Goal: Navigation & Orientation: Understand site structure

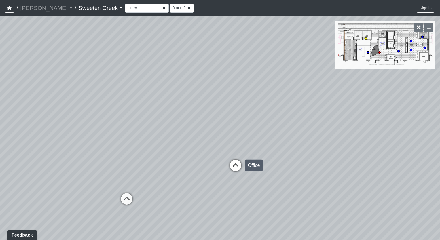
click at [235, 163] on icon at bounding box center [235, 168] width 17 height 17
drag, startPoint x: 189, startPoint y: 145, endPoint x: 386, endPoint y: 134, distance: 196.9
click at [386, 134] on div "Loading... Office Loading... Reception Loading... Mailroom - Elevator Lobby Loa…" at bounding box center [220, 128] width 440 height 224
drag, startPoint x: 280, startPoint y: 181, endPoint x: 429, endPoint y: 151, distance: 152.3
click at [429, 151] on div "Loading... Office Loading... Reception Loading... Mailroom - Elevator Lobby Loa…" at bounding box center [220, 128] width 440 height 224
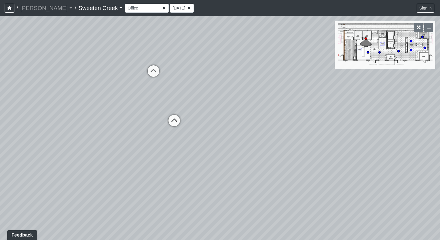
drag, startPoint x: 121, startPoint y: 196, endPoint x: 221, endPoint y: 168, distance: 103.6
click at [221, 168] on div "Loading... Office Loading... Reception Loading... Mailroom - Elevator Lobby Loa…" at bounding box center [220, 128] width 440 height 224
drag, startPoint x: 188, startPoint y: 96, endPoint x: 202, endPoint y: 138, distance: 43.7
click at [202, 138] on div "Loading... Office Loading... Reception Loading... Mailroom - Elevator Lobby Loa…" at bounding box center [220, 128] width 440 height 224
click at [418, 27] on icon "button" at bounding box center [419, 27] width 4 height 4
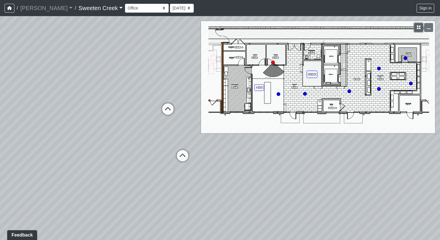
click at [419, 28] on icon "button" at bounding box center [419, 27] width 4 height 4
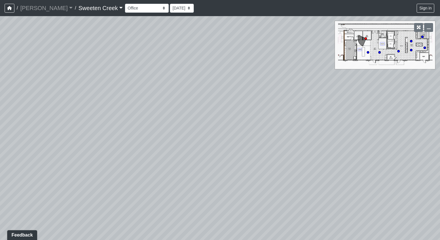
drag, startPoint x: 340, startPoint y: 109, endPoint x: 54, endPoint y: 103, distance: 286.6
click at [54, 103] on div "Loading... Office Loading... Reception Loading... Mailroom - Elevator Lobby Loa…" at bounding box center [220, 128] width 440 height 224
drag, startPoint x: 288, startPoint y: 116, endPoint x: 441, endPoint y: 112, distance: 153.2
click at [440, 112] on html "/ [PERSON_NAME] Loading... / Sweeten Creek Sweeten Creek Loading... [GEOGRAPHIC…" at bounding box center [220, 120] width 440 height 240
drag, startPoint x: 86, startPoint y: 163, endPoint x: 198, endPoint y: 198, distance: 117.8
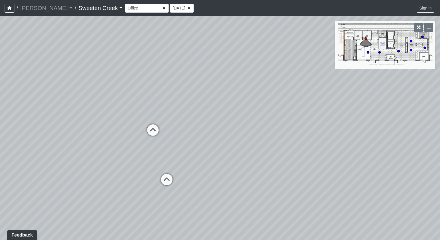
click at [198, 198] on div "Loading... Office Loading... Reception Loading... Mailroom - Elevator Lobby Loa…" at bounding box center [220, 128] width 440 height 224
drag, startPoint x: 184, startPoint y: 145, endPoint x: 246, endPoint y: 150, distance: 61.9
click at [246, 150] on div "Loading... Office Loading... Reception Loading... Mailroom - Elevator Lobby Loa…" at bounding box center [220, 128] width 440 height 224
click at [211, 184] on icon at bounding box center [208, 184] width 17 height 17
drag, startPoint x: 185, startPoint y: 180, endPoint x: 342, endPoint y: 148, distance: 159.6
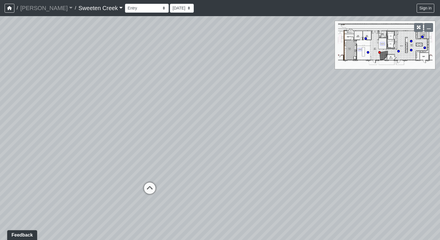
click at [342, 148] on div "Loading... Office Loading... Reception Loading... Mailroom - Elevator Lobby Loa…" at bounding box center [220, 128] width 440 height 224
drag, startPoint x: 180, startPoint y: 176, endPoint x: 280, endPoint y: 177, distance: 99.9
click at [280, 177] on div "Loading... Office Loading... Reception Loading... Mailroom - Elevator Lobby Loa…" at bounding box center [220, 128] width 440 height 224
drag, startPoint x: 195, startPoint y: 183, endPoint x: 330, endPoint y: 185, distance: 135.3
click at [330, 185] on div "Loading... Office Loading... Reception Loading... Mailroom - Elevator Lobby Loa…" at bounding box center [220, 128] width 440 height 224
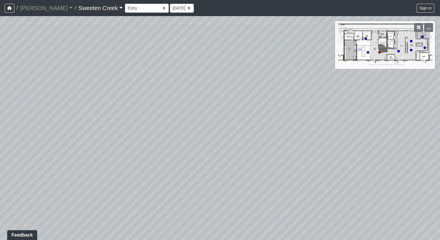
drag, startPoint x: 85, startPoint y: 177, endPoint x: 203, endPoint y: 170, distance: 118.3
click at [203, 170] on div "Loading... Office Loading... Reception Loading... Mailroom - Elevator Lobby Loa…" at bounding box center [220, 128] width 440 height 224
drag, startPoint x: 43, startPoint y: 193, endPoint x: 147, endPoint y: 231, distance: 110.8
click at [147, 231] on div "Loading... Office Loading... Reception Loading... Mailroom - Elevator Lobby Loa…" at bounding box center [220, 128] width 440 height 224
drag, startPoint x: 233, startPoint y: 195, endPoint x: 60, endPoint y: 187, distance: 173.5
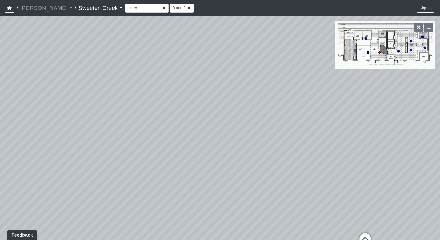
click at [60, 187] on div "Loading... Office Loading... Reception Loading... Mailroom - Elevator Lobby Loa…" at bounding box center [220, 128] width 440 height 224
click at [138, 8] on select "Bistro Fitness - Hobby Booth Seating Counter Dining Dining 2 Elevators Elevator…" at bounding box center [147, 8] width 44 height 9
click at [125, 4] on select "Bistro Fitness - Hobby Booth Seating Counter Dining Dining 2 Elevators Elevator…" at bounding box center [147, 8] width 44 height 9
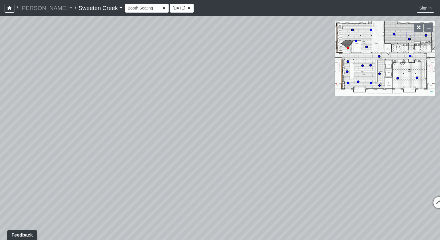
drag, startPoint x: 347, startPoint y: 181, endPoint x: 153, endPoint y: 156, distance: 195.1
click at [153, 156] on div "Loading... Office Loading... Reception Loading... Mailroom - Elevator Lobby Loa…" at bounding box center [220, 128] width 440 height 224
drag, startPoint x: 296, startPoint y: 161, endPoint x: 250, endPoint y: 150, distance: 48.0
click at [251, 153] on div "Loading... Office Loading... Reception Loading... Mailroom - Elevator Lobby Loa…" at bounding box center [220, 128] width 440 height 224
drag, startPoint x: 303, startPoint y: 186, endPoint x: 277, endPoint y: 181, distance: 26.3
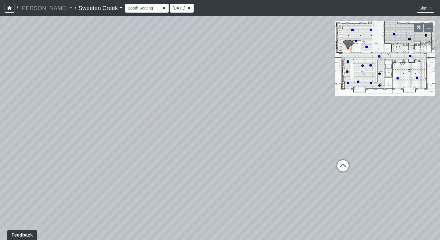
click at [277, 181] on div "Loading... Office Loading... Reception Loading... Mailroom - Elevator Lobby Loa…" at bounding box center [220, 128] width 440 height 224
drag, startPoint x: 377, startPoint y: 183, endPoint x: 246, endPoint y: 176, distance: 131.2
click at [246, 176] on div "Loading... Office Loading... Reception Loading... Mailroom - Elevator Lobby Loa…" at bounding box center [220, 128] width 440 height 224
drag, startPoint x: 329, startPoint y: 164, endPoint x: 197, endPoint y: 154, distance: 132.5
click at [197, 154] on div "Loading... Office Loading... Reception Loading... Mailroom - Elevator Lobby Loa…" at bounding box center [220, 128] width 440 height 224
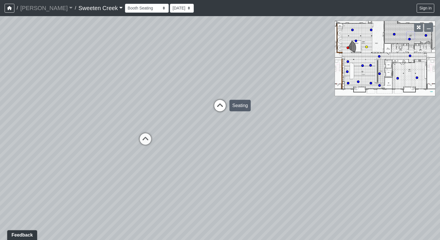
click at [217, 107] on icon at bounding box center [219, 108] width 17 height 17
drag, startPoint x: 73, startPoint y: 134, endPoint x: 135, endPoint y: 145, distance: 63.8
click at [132, 160] on div "Loading... Office Loading... Reception Loading... Mailroom - Elevator Lobby Loa…" at bounding box center [220, 128] width 440 height 224
drag, startPoint x: 322, startPoint y: 184, endPoint x: 116, endPoint y: 163, distance: 207.5
click at [116, 163] on div "Loading... Office Loading... Reception Loading... Mailroom - Elevator Lobby Loa…" at bounding box center [220, 128] width 440 height 224
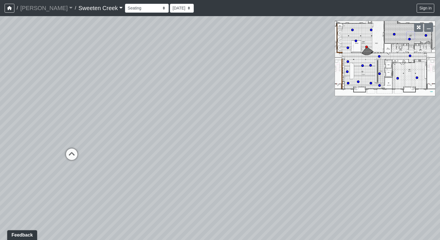
drag, startPoint x: 328, startPoint y: 174, endPoint x: 102, endPoint y: 201, distance: 227.5
click at [102, 201] on div "Loading... Office Loading... Reception Loading... Mailroom - Elevator Lobby Loa…" at bounding box center [220, 128] width 440 height 224
drag, startPoint x: 347, startPoint y: 209, endPoint x: 299, endPoint y: 230, distance: 52.6
click at [299, 230] on div "Loading... Office Loading... Reception Loading... Mailroom - Elevator Lobby Loa…" at bounding box center [220, 128] width 440 height 224
click at [216, 155] on div "Loading... Office Loading... Reception Loading... Mailroom - Elevator Lobby Loa…" at bounding box center [220, 128] width 440 height 224
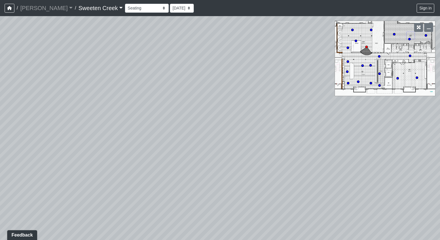
click at [229, 151] on div "Loading... Office Loading... Reception Loading... Mailroom - Elevator Lobby Loa…" at bounding box center [220, 128] width 440 height 224
drag, startPoint x: 294, startPoint y: 174, endPoint x: 206, endPoint y: 181, distance: 88.6
click at [206, 181] on div "Loading... Office Loading... Reception Loading... Mailroom - Elevator Lobby Loa…" at bounding box center [220, 128] width 440 height 224
click at [351, 161] on icon at bounding box center [351, 164] width 17 height 17
drag, startPoint x: 127, startPoint y: 134, endPoint x: 224, endPoint y: 182, distance: 107.9
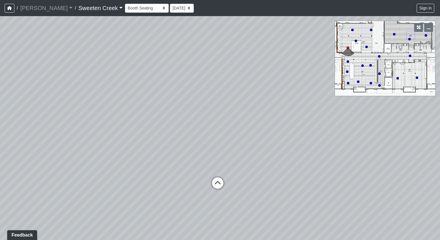
click at [271, 150] on div "Loading... Office Loading... Reception Loading... Mailroom - Elevator Lobby Loa…" at bounding box center [220, 128] width 440 height 224
click at [219, 182] on icon at bounding box center [217, 186] width 17 height 17
drag, startPoint x: 150, startPoint y: 178, endPoint x: 310, endPoint y: 171, distance: 159.9
click at [310, 171] on div "Loading... Office Loading... Reception Loading... Mailroom - Elevator Lobby Loa…" at bounding box center [220, 128] width 440 height 224
drag, startPoint x: 397, startPoint y: 191, endPoint x: 440, endPoint y: 183, distance: 43.4
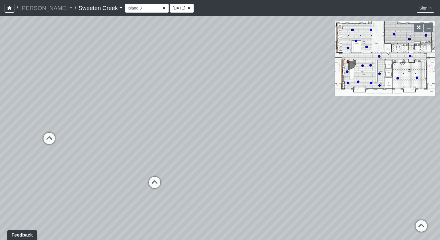
click at [440, 183] on html "/ [PERSON_NAME] Loading... / Sweeten Creek Sweeten Creek Loading... [GEOGRAPHIC…" at bounding box center [220, 120] width 440 height 240
click at [153, 183] on icon at bounding box center [154, 185] width 17 height 17
drag, startPoint x: 273, startPoint y: 183, endPoint x: 187, endPoint y: 190, distance: 86.4
click at [187, 190] on div "Loading... Office Loading... Reception Loading... Mailroom - Elevator Lobby Loa…" at bounding box center [220, 128] width 440 height 224
drag, startPoint x: 321, startPoint y: 180, endPoint x: 174, endPoint y: 179, distance: 146.6
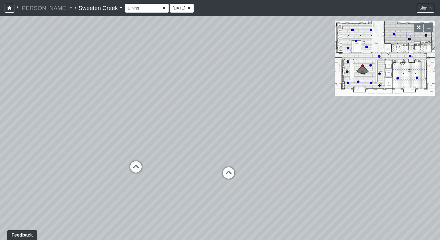
click at [174, 179] on div "Loading... Office Loading... Reception Loading... Mailroom - Elevator Lobby Loa…" at bounding box center [220, 128] width 440 height 224
drag, startPoint x: 306, startPoint y: 182, endPoint x: 216, endPoint y: 179, distance: 90.4
click at [216, 179] on div "Loading... Office Loading... Reception Loading... Mailroom - Elevator Lobby Loa…" at bounding box center [220, 128] width 440 height 224
drag, startPoint x: 279, startPoint y: 205, endPoint x: 135, endPoint y: 179, distance: 146.0
click at [135, 179] on div "Loading... Office Loading... Reception Loading... Mailroom - Elevator Lobby Loa…" at bounding box center [220, 128] width 440 height 224
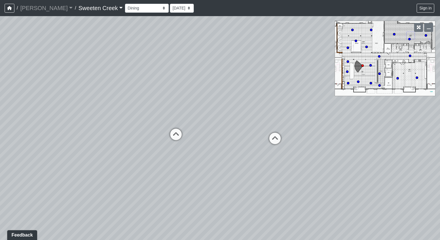
drag, startPoint x: 295, startPoint y: 193, endPoint x: 230, endPoint y: 181, distance: 65.5
click at [232, 181] on div "Loading... Office Loading... Reception Loading... Mailroom - Elevator Lobby Loa…" at bounding box center [220, 128] width 440 height 224
drag, startPoint x: 364, startPoint y: 219, endPoint x: 190, endPoint y: 229, distance: 173.9
click at [190, 229] on div "Loading... Office Loading... Reception Loading... Mailroom - Elevator Lobby Loa…" at bounding box center [220, 128] width 440 height 224
click at [136, 7] on select "Bistro Fitness - Hobby Booth Seating Counter Dining Dining 2 Elevators Elevator…" at bounding box center [147, 8] width 44 height 9
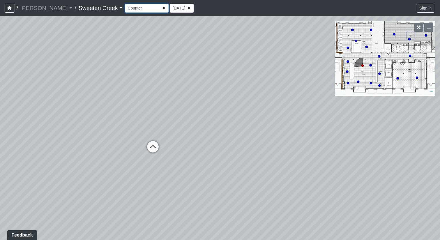
click at [125, 4] on select "Bistro Fitness - Hobby Booth Seating Counter Dining Dining 2 Elevators Elevator…" at bounding box center [147, 8] width 44 height 9
click at [428, 30] on button "button" at bounding box center [428, 27] width 9 height 9
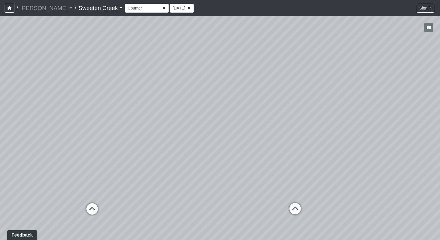
drag, startPoint x: 171, startPoint y: 187, endPoint x: 399, endPoint y: 197, distance: 227.7
click at [412, 197] on div "Loading... Office Loading... Reception Loading... Mailroom - Elevator Lobby Loa…" at bounding box center [220, 128] width 440 height 224
drag, startPoint x: 421, startPoint y: 190, endPoint x: 441, endPoint y: 164, distance: 32.5
click at [440, 164] on html "/ [PERSON_NAME] Loading... / Sweeten Creek Sweeten Creek Loading... [GEOGRAPHIC…" at bounding box center [220, 120] width 440 height 240
drag, startPoint x: 130, startPoint y: 164, endPoint x: 257, endPoint y: 179, distance: 127.0
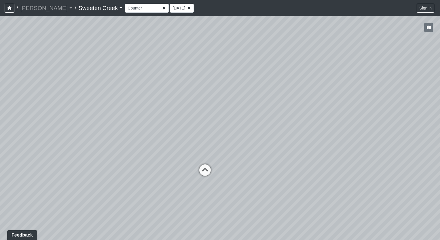
click at [257, 179] on div "Loading... Office Loading... Reception Loading... Mailroom - Elevator Lobby Loa…" at bounding box center [220, 128] width 440 height 224
drag, startPoint x: 135, startPoint y: 186, endPoint x: 231, endPoint y: 164, distance: 98.4
click at [230, 164] on div "Loading... Office Loading... Reception Loading... Mailroom - Elevator Lobby Loa…" at bounding box center [220, 128] width 440 height 224
click at [137, 9] on select "Bistro Fitness - Hobby Booth Seating Counter Dining Dining 2 Elevators Elevator…" at bounding box center [147, 8] width 44 height 9
click at [125, 4] on select "Bistro Fitness - Hobby Booth Seating Counter Dining Dining 2 Elevators Elevator…" at bounding box center [147, 8] width 44 height 9
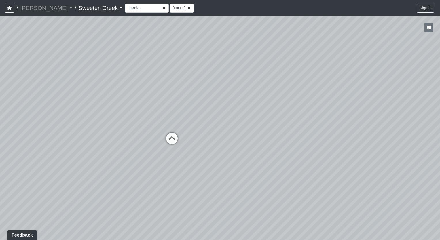
drag, startPoint x: 165, startPoint y: 167, endPoint x: 269, endPoint y: 152, distance: 105.0
click at [269, 152] on div "Loading... Office Loading... Reception Loading... Mailroom - Elevator Lobby Loa…" at bounding box center [220, 128] width 440 height 224
drag, startPoint x: 136, startPoint y: 131, endPoint x: 107, endPoint y: 132, distance: 28.8
click at [107, 132] on div "Loading... Office Loading... Reception Loading... Mailroom - Elevator Lobby Loa…" at bounding box center [220, 128] width 440 height 224
drag, startPoint x: 140, startPoint y: 134, endPoint x: -1, endPoint y: 131, distance: 141.1
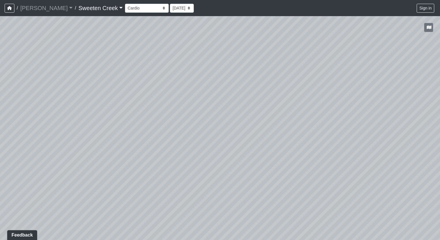
click at [0, 131] on html "/ [PERSON_NAME] Loading... / Sweeten Creek Sweeten Creek Loading... [GEOGRAPHIC…" at bounding box center [220, 120] width 440 height 240
drag, startPoint x: 248, startPoint y: 159, endPoint x: 69, endPoint y: 140, distance: 180.1
click at [69, 140] on div "Loading... Office Loading... Reception Loading... Mailroom - Elevator Lobby Loa…" at bounding box center [220, 128] width 440 height 224
drag, startPoint x: 384, startPoint y: 181, endPoint x: 338, endPoint y: 183, distance: 46.1
click at [338, 183] on div "Loading... Office Loading... Reception Loading... Mailroom - Elevator Lobby Loa…" at bounding box center [220, 128] width 440 height 224
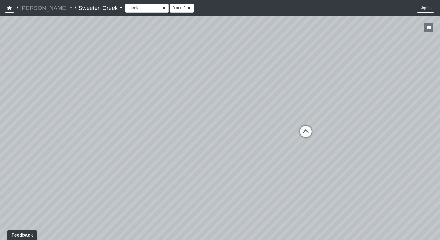
drag, startPoint x: 366, startPoint y: 202, endPoint x: 303, endPoint y: 196, distance: 62.5
click at [303, 196] on div "Loading... Office Loading... Reception Loading... Mailroom - Elevator Lobby Loa…" at bounding box center [220, 128] width 440 height 224
click at [306, 132] on icon at bounding box center [305, 134] width 17 height 17
drag, startPoint x: 261, startPoint y: 157, endPoint x: 229, endPoint y: 177, distance: 37.6
click at [229, 177] on div "Loading... Office Loading... Reception Loading... Mailroom - Elevator Lobby Loa…" at bounding box center [220, 128] width 440 height 224
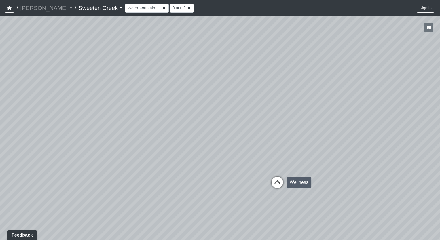
click at [278, 184] on icon at bounding box center [277, 185] width 17 height 17
drag, startPoint x: 160, startPoint y: 157, endPoint x: 264, endPoint y: 181, distance: 107.7
click at [264, 181] on div "Loading... Office Loading... Reception Loading... Mailroom - Elevator Lobby Loa…" at bounding box center [220, 128] width 440 height 224
drag, startPoint x: 160, startPoint y: 178, endPoint x: 211, endPoint y: 177, distance: 51.3
click at [211, 177] on div "Loading... Office Loading... Reception Loading... Mailroom - Elevator Lobby Loa…" at bounding box center [220, 128] width 440 height 224
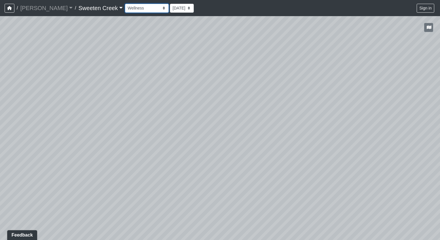
click at [138, 8] on select "Bistro Fitness - Hobby Booth Seating Counter Dining Dining 2 Elevators Elevator…" at bounding box center [147, 8] width 44 height 9
click at [125, 4] on select "Bistro Fitness - Hobby Booth Seating Counter Dining Dining 2 Elevators Elevator…" at bounding box center [147, 8] width 44 height 9
drag, startPoint x: 171, startPoint y: 215, endPoint x: 304, endPoint y: 186, distance: 136.4
click at [304, 186] on div "Loading... Office Loading... Reception Loading... Mailroom - Elevator Lobby Loa…" at bounding box center [220, 128] width 440 height 224
drag, startPoint x: 237, startPoint y: 187, endPoint x: 441, endPoint y: 184, distance: 204.2
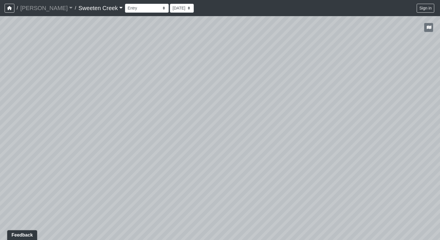
click at [440, 184] on html "/ [PERSON_NAME] Loading... / Sweeten Creek Sweeten Creek Loading... [GEOGRAPHIC…" at bounding box center [220, 120] width 440 height 240
drag, startPoint x: 319, startPoint y: 163, endPoint x: 234, endPoint y: 159, distance: 85.3
click at [234, 159] on div "Loading... Office Loading... Reception Loading... Mailroom - Elevator Lobby Loa…" at bounding box center [220, 128] width 440 height 224
drag, startPoint x: 330, startPoint y: 124, endPoint x: 183, endPoint y: 144, distance: 148.8
click at [183, 144] on div "Loading... Office Loading... Reception Loading... Mailroom - Elevator Lobby Loa…" at bounding box center [220, 128] width 440 height 224
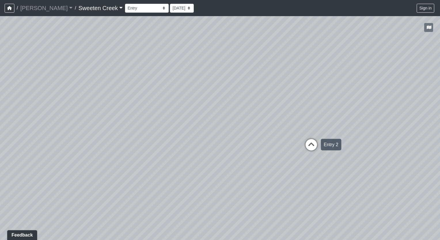
click at [310, 143] on icon at bounding box center [311, 147] width 17 height 17
click at [262, 131] on icon at bounding box center [259, 136] width 17 height 17
drag, startPoint x: 196, startPoint y: 143, endPoint x: 247, endPoint y: 131, distance: 51.9
click at [214, 141] on div "Loading... Office Loading... Reception Loading... Mailroom - Elevator Lobby Loa…" at bounding box center [220, 128] width 440 height 224
drag, startPoint x: 164, startPoint y: 169, endPoint x: 334, endPoint y: 176, distance: 169.7
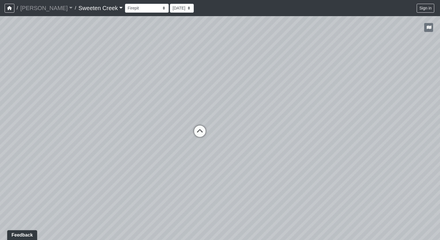
click at [334, 176] on div "Loading... Office Loading... Reception Loading... Mailroom - Elevator Lobby Loa…" at bounding box center [220, 128] width 440 height 224
drag, startPoint x: 86, startPoint y: 113, endPoint x: 162, endPoint y: 111, distance: 76.0
click at [162, 111] on div "Loading... Office Loading... Reception Loading... Mailroom - Elevator Lobby Loa…" at bounding box center [220, 128] width 440 height 224
click at [247, 130] on icon at bounding box center [249, 132] width 17 height 17
drag, startPoint x: 156, startPoint y: 130, endPoint x: 194, endPoint y: 127, distance: 37.9
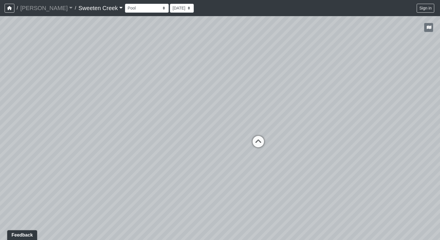
click at [194, 127] on div "Loading... Office Loading... Reception Loading... Mailroom - Elevator Lobby Loa…" at bounding box center [220, 128] width 440 height 224
click at [219, 157] on div "Loading... Office Loading... Reception Loading... Mailroom - Elevator Lobby Loa…" at bounding box center [220, 128] width 440 height 224
drag, startPoint x: 225, startPoint y: 165, endPoint x: 300, endPoint y: 154, distance: 76.2
click at [300, 154] on div "Loading... Office Loading... Reception Loading... Mailroom - Elevator Lobby Loa…" at bounding box center [220, 128] width 440 height 224
drag, startPoint x: 160, startPoint y: 167, endPoint x: 222, endPoint y: 162, distance: 62.6
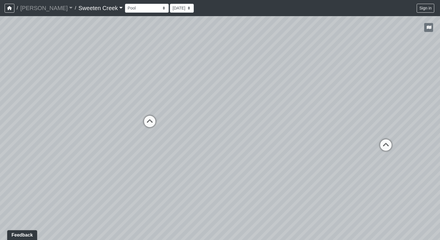
click at [222, 162] on div "Loading... Office Loading... Reception Loading... Mailroom - Elevator Lobby Loa…" at bounding box center [220, 128] width 440 height 224
drag, startPoint x: 222, startPoint y: 162, endPoint x: 255, endPoint y: 161, distance: 32.3
click at [255, 161] on div "Loading... Office Loading... Reception Loading... Mailroom - Elevator Lobby Loa…" at bounding box center [220, 128] width 440 height 224
drag, startPoint x: 173, startPoint y: 162, endPoint x: 262, endPoint y: 162, distance: 89.3
click at [262, 162] on div "Loading... Office Loading... Reception Loading... Mailroom - Elevator Lobby Loa…" at bounding box center [220, 128] width 440 height 224
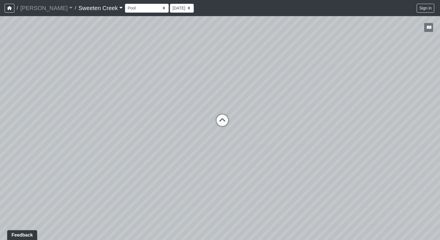
drag, startPoint x: 184, startPoint y: 163, endPoint x: 164, endPoint y: 169, distance: 20.3
click at [164, 169] on div "Loading... Office Loading... Reception Loading... Mailroom - Elevator Lobby Loa…" at bounding box center [220, 128] width 440 height 224
click at [215, 120] on icon at bounding box center [218, 124] width 17 height 17
click at [202, 131] on icon at bounding box center [199, 134] width 17 height 17
drag, startPoint x: 194, startPoint y: 155, endPoint x: 225, endPoint y: 175, distance: 37.4
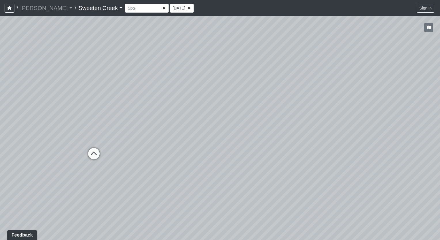
click at [225, 175] on div "Loading... Office Loading... Reception Loading... Mailroom - Elevator Lobby Loa…" at bounding box center [220, 128] width 440 height 224
click at [95, 154] on icon at bounding box center [93, 156] width 17 height 17
click at [240, 160] on icon at bounding box center [245, 164] width 17 height 17
click at [86, 157] on icon at bounding box center [84, 163] width 17 height 17
drag, startPoint x: 48, startPoint y: 155, endPoint x: 114, endPoint y: 163, distance: 67.0
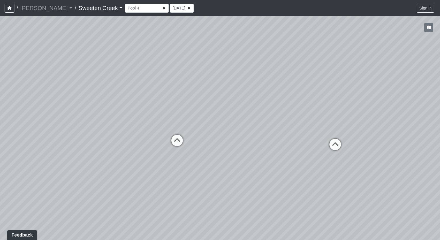
click at [114, 163] on div "Loading... Office Loading... Reception Loading... Mailroom - Elevator Lobby Loa…" at bounding box center [220, 128] width 440 height 224
click at [174, 142] on icon at bounding box center [176, 143] width 17 height 17
drag, startPoint x: 234, startPoint y: 152, endPoint x: 109, endPoint y: 168, distance: 125.7
click at [109, 168] on div "Loading... Office Loading... Reception Loading... Mailroom - Elevator Lobby Loa…" at bounding box center [220, 128] width 440 height 224
drag, startPoint x: 248, startPoint y: 173, endPoint x: 162, endPoint y: 175, distance: 86.4
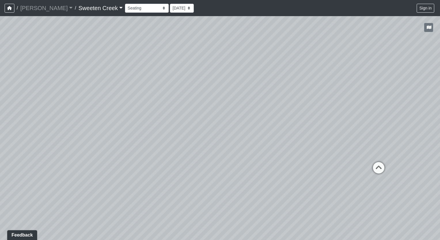
click at [162, 175] on div "Loading... Office Loading... Reception Loading... Mailroom - Elevator Lobby Loa…" at bounding box center [220, 128] width 440 height 224
drag, startPoint x: 299, startPoint y: 198, endPoint x: 207, endPoint y: 191, distance: 92.2
click at [207, 191] on div "Loading... Office Loading... Reception Loading... Mailroom - Elevator Lobby Loa…" at bounding box center [220, 128] width 440 height 224
drag, startPoint x: 317, startPoint y: 147, endPoint x: 220, endPoint y: 135, distance: 98.0
click at [220, 135] on div "Loading... Office Loading... Reception Loading... Mailroom - Elevator Lobby Loa…" at bounding box center [220, 128] width 440 height 224
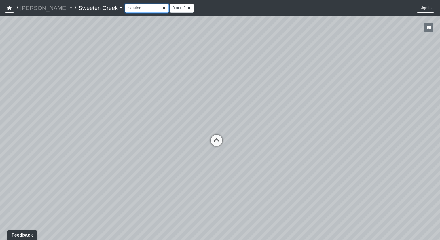
click at [139, 9] on select "Bistro Fitness - Hobby Booth Seating Counter Dining Dining 2 Elevators Elevator…" at bounding box center [147, 8] width 44 height 9
click at [125, 4] on select "Bistro Fitness - Hobby Booth Seating Counter Dining Dining 2 Elevators Elevator…" at bounding box center [147, 8] width 44 height 9
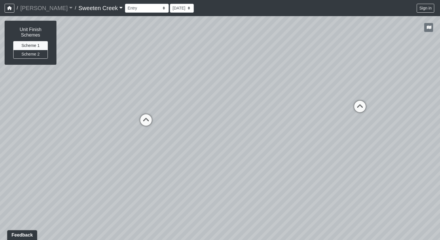
drag, startPoint x: 119, startPoint y: 152, endPoint x: 195, endPoint y: 137, distance: 77.8
click at [195, 137] on div "Loading... Office Loading... Reception Loading... Mailroom - Elevator Lobby Loa…" at bounding box center [220, 128] width 440 height 224
click at [30, 56] on button "Scheme 2" at bounding box center [30, 54] width 35 height 9
drag, startPoint x: 141, startPoint y: 214, endPoint x: 328, endPoint y: 208, distance: 187.8
click at [328, 208] on div "Loading... Office Loading... Reception Loading... Mailroom - Elevator Lobby Loa…" at bounding box center [220, 128] width 440 height 224
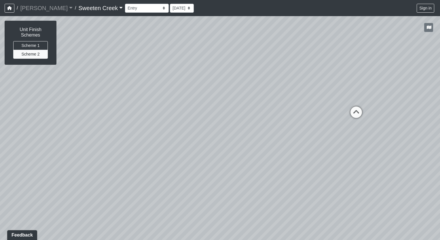
drag, startPoint x: 206, startPoint y: 209, endPoint x: 291, endPoint y: 201, distance: 85.6
click at [291, 201] on div "Loading... Office Loading... Reception Loading... Mailroom - Elevator Lobby Loa…" at bounding box center [220, 128] width 440 height 224
drag, startPoint x: 105, startPoint y: 200, endPoint x: 37, endPoint y: 197, distance: 68.9
click at [37, 197] on div "Loading... Office Loading... Reception Loading... Mailroom - Elevator Lobby Loa…" at bounding box center [220, 128] width 440 height 224
drag, startPoint x: 262, startPoint y: 169, endPoint x: 199, endPoint y: 164, distance: 63.6
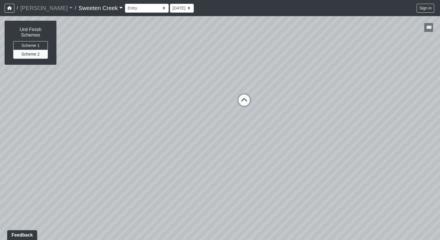
click at [199, 164] on div "Loading... Office Loading... Reception Loading... Mailroom - Elevator Lobby Loa…" at bounding box center [220, 128] width 440 height 224
drag, startPoint x: 248, startPoint y: 163, endPoint x: 106, endPoint y: 172, distance: 141.6
click at [106, 172] on div "Loading... Office Loading... Reception Loading... Mailroom - Elevator Lobby Loa…" at bounding box center [220, 128] width 440 height 224
drag, startPoint x: 345, startPoint y: 183, endPoint x: 218, endPoint y: 176, distance: 127.1
click at [218, 176] on div "Loading... Office Loading... Reception Loading... Mailroom - Elevator Lobby Loa…" at bounding box center [220, 128] width 440 height 224
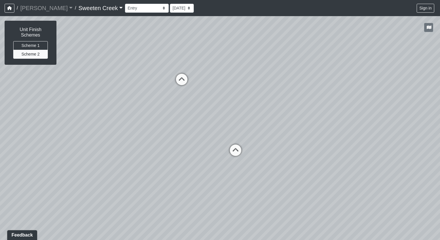
drag, startPoint x: 258, startPoint y: 184, endPoint x: 168, endPoint y: 174, distance: 90.3
click at [168, 174] on div "Loading... Office Loading... Reception Loading... Mailroom - Elevator Lobby Loa…" at bounding box center [220, 128] width 440 height 224
click at [235, 149] on icon at bounding box center [235, 153] width 17 height 17
drag, startPoint x: 114, startPoint y: 153, endPoint x: 192, endPoint y: 154, distance: 78.3
click at [192, 154] on div "Loading... Office Loading... Reception Loading... Mailroom - Elevator Lobby Loa…" at bounding box center [220, 128] width 440 height 224
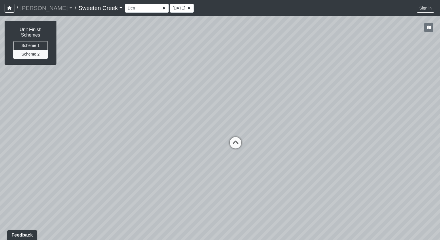
drag, startPoint x: 33, startPoint y: 200, endPoint x: 121, endPoint y: 191, distance: 88.2
click at [121, 191] on div "Loading... Office Loading... Reception Loading... Mailroom - Elevator Lobby Loa…" at bounding box center [220, 128] width 440 height 224
click at [232, 141] on icon at bounding box center [235, 145] width 17 height 17
drag, startPoint x: 424, startPoint y: 153, endPoint x: 302, endPoint y: 197, distance: 129.0
click at [302, 197] on div "Loading... Office Loading... Reception Loading... Mailroom - Elevator Lobby Loa…" at bounding box center [220, 128] width 440 height 224
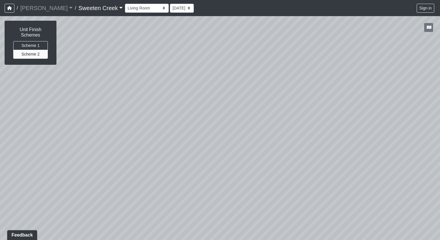
drag, startPoint x: 261, startPoint y: 182, endPoint x: 218, endPoint y: 208, distance: 51.1
click at [218, 208] on div "Loading... Office Loading... Reception Loading... Mailroom - Elevator Lobby Loa…" at bounding box center [220, 128] width 440 height 224
drag, startPoint x: 344, startPoint y: 179, endPoint x: 200, endPoint y: 182, distance: 144.6
click at [200, 182] on div "Loading... Office Loading... Reception Loading... Mailroom - Elevator Lobby Loa…" at bounding box center [220, 128] width 440 height 224
drag, startPoint x: 294, startPoint y: 192, endPoint x: 208, endPoint y: 178, distance: 86.9
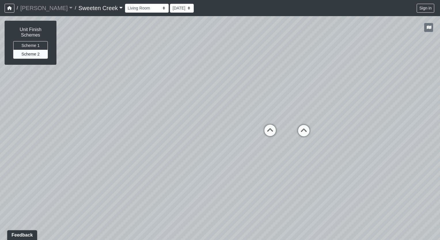
click at [208, 178] on div "Loading... Office Loading... Reception Loading... Mailroom - Elevator Lobby Loa…" at bounding box center [220, 128] width 440 height 224
drag, startPoint x: 309, startPoint y: 187, endPoint x: 206, endPoint y: 176, distance: 103.1
click at [205, 176] on div "Loading... Office Loading... Reception Loading... Mailroom - Elevator Lobby Loa…" at bounding box center [220, 128] width 440 height 224
drag, startPoint x: 311, startPoint y: 196, endPoint x: 267, endPoint y: 190, distance: 44.4
click at [267, 190] on div "Loading... Office Loading... Reception Loading... Mailroom - Elevator Lobby Loa…" at bounding box center [220, 128] width 440 height 224
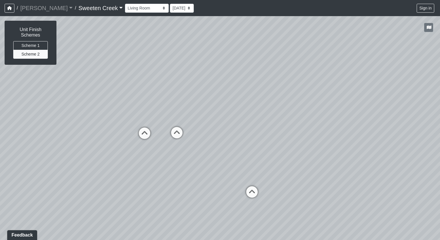
drag, startPoint x: 273, startPoint y: 190, endPoint x: 193, endPoint y: 208, distance: 81.5
click at [193, 208] on div "Loading... Office Loading... Reception Loading... Mailroom - Elevator Lobby Loa…" at bounding box center [220, 128] width 440 height 224
click at [140, 136] on icon at bounding box center [141, 139] width 17 height 17
drag, startPoint x: 136, startPoint y: 155, endPoint x: 271, endPoint y: 113, distance: 140.9
click at [271, 113] on div "Loading... Office Loading... Reception Loading... Mailroom - Elevator Lobby Loa…" at bounding box center [220, 128] width 440 height 224
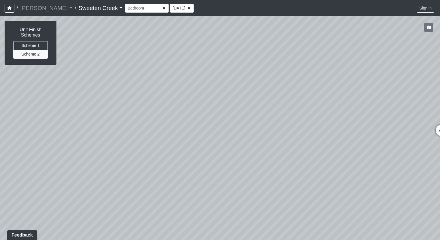
drag, startPoint x: 292, startPoint y: 105, endPoint x: 315, endPoint y: 147, distance: 47.4
click at [315, 147] on div "Loading... Office Loading... Reception Loading... Mailroom - Elevator Lobby Loa…" at bounding box center [220, 128] width 440 height 224
drag, startPoint x: 29, startPoint y: 114, endPoint x: 30, endPoint y: 151, distance: 36.9
click at [30, 151] on div "Loading... Office Loading... Reception Loading... Mailroom - Elevator Lobby Loa…" at bounding box center [220, 128] width 440 height 224
drag, startPoint x: 201, startPoint y: 174, endPoint x: 11, endPoint y: 157, distance: 190.6
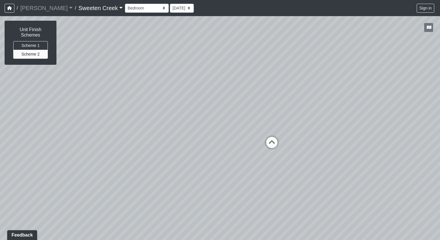
click at [11, 157] on div "Loading... Office Loading... Reception Loading... Mailroom - Elevator Lobby Loa…" at bounding box center [220, 128] width 440 height 224
click at [243, 148] on icon at bounding box center [241, 148] width 17 height 17
drag, startPoint x: 231, startPoint y: 198, endPoint x: 397, endPoint y: 153, distance: 172.7
click at [397, 153] on div "Loading... Office Loading... Reception Loading... Mailroom - Elevator Lobby Loa…" at bounding box center [220, 128] width 440 height 224
drag, startPoint x: 309, startPoint y: 169, endPoint x: 355, endPoint y: 164, distance: 45.8
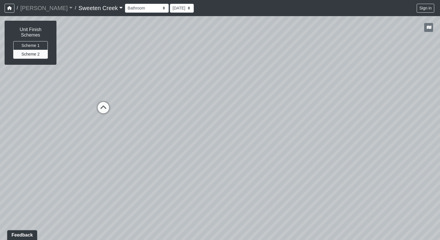
click at [355, 164] on div "Loading... Office Loading... Reception Loading... Mailroom - Elevator Lobby Loa…" at bounding box center [220, 128] width 440 height 224
drag, startPoint x: 327, startPoint y: 165, endPoint x: 96, endPoint y: 187, distance: 232.9
click at [96, 187] on div "Loading... Office Loading... Reception Loading... Mailroom - Elevator Lobby Loa…" at bounding box center [220, 128] width 440 height 224
drag, startPoint x: 378, startPoint y: 187, endPoint x: 132, endPoint y: 180, distance: 246.0
click at [132, 180] on div "Loading... Office Loading... Reception Loading... Mailroom - Elevator Lobby Loa…" at bounding box center [220, 128] width 440 height 224
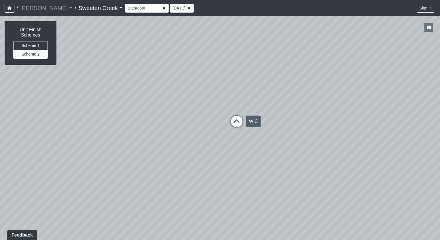
click at [236, 122] on icon at bounding box center [236, 124] width 17 height 17
drag, startPoint x: 138, startPoint y: 178, endPoint x: 139, endPoint y: 151, distance: 26.8
click at [139, 151] on div "Loading... Office Loading... Reception Loading... Mailroom - Elevator Lobby Loa…" at bounding box center [220, 128] width 440 height 224
drag, startPoint x: 274, startPoint y: 162, endPoint x: 144, endPoint y: 148, distance: 130.3
click at [144, 148] on div "Loading... Office Loading... Reception Loading... Mailroom - Elevator Lobby Loa…" at bounding box center [220, 128] width 440 height 224
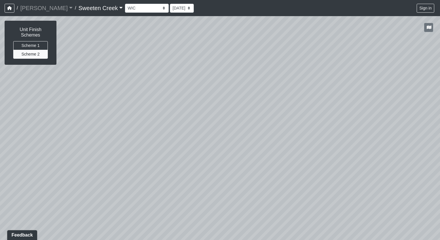
drag, startPoint x: 356, startPoint y: 183, endPoint x: 155, endPoint y: 179, distance: 201.0
click at [155, 179] on div "Loading... Office Loading... Reception Loading... Mailroom - Elevator Lobby Loa…" at bounding box center [220, 128] width 440 height 224
drag, startPoint x: 322, startPoint y: 176, endPoint x: 68, endPoint y: 195, distance: 255.2
click at [68, 195] on div "Loading... Office Loading... Reception Loading... Mailroom - Elevator Lobby Loa…" at bounding box center [220, 128] width 440 height 224
drag, startPoint x: 220, startPoint y: 166, endPoint x: 78, endPoint y: 193, distance: 144.7
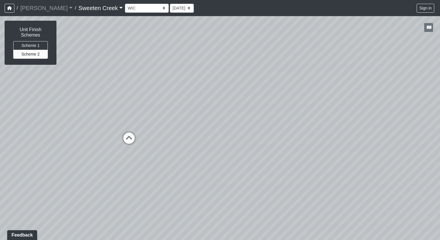
click at [78, 193] on div "Loading... Office Loading... Reception Loading... Mailroom - Elevator Lobby Loa…" at bounding box center [220, 128] width 440 height 224
click at [130, 139] on icon at bounding box center [129, 143] width 17 height 17
click at [145, 127] on icon at bounding box center [146, 130] width 17 height 17
select select "8EgwugW2reZQZA1TnLpz6p"
drag, startPoint x: 127, startPoint y: 133, endPoint x: 228, endPoint y: 132, distance: 101.4
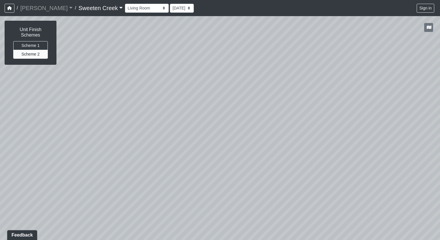
click at [228, 132] on div "Loading... Office Loading... Reception Loading... Mailroom - Elevator Lobby Loa…" at bounding box center [220, 128] width 440 height 224
drag, startPoint x: 82, startPoint y: 163, endPoint x: 266, endPoint y: 129, distance: 187.4
click at [266, 129] on div "Loading... Office Loading... Reception Loading... Mailroom - Elevator Lobby Loa…" at bounding box center [220, 128] width 440 height 224
drag, startPoint x: 90, startPoint y: 102, endPoint x: 80, endPoint y: 181, distance: 79.7
click at [80, 181] on div "Loading... Office Loading... Reception Loading... Mailroom - Elevator Lobby Loa…" at bounding box center [220, 128] width 440 height 224
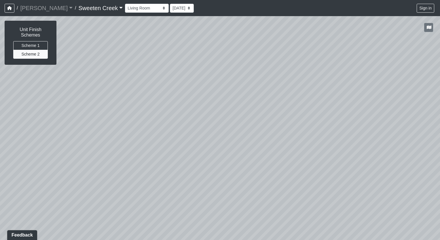
drag, startPoint x: 0, startPoint y: 183, endPoint x: 136, endPoint y: 174, distance: 136.5
click at [217, 161] on div "Loading... Office Loading... Reception Loading... Mailroom - Elevator Lobby Loa…" at bounding box center [220, 128] width 440 height 224
drag, startPoint x: 0, startPoint y: 183, endPoint x: 180, endPoint y: 167, distance: 180.6
click at [180, 167] on div "Loading... Office Loading... Reception Loading... Mailroom - Elevator Lobby Loa…" at bounding box center [220, 128] width 440 height 224
drag, startPoint x: 70, startPoint y: 186, endPoint x: 152, endPoint y: 174, distance: 82.9
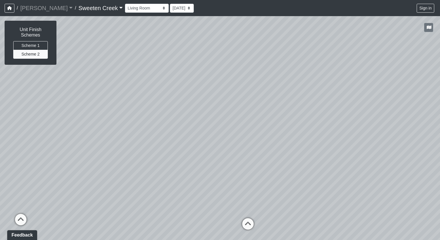
click at [152, 174] on div "Loading... Office Loading... Reception Loading... Mailroom - Elevator Lobby Loa…" at bounding box center [220, 128] width 440 height 224
drag, startPoint x: 36, startPoint y: 203, endPoint x: 107, endPoint y: 190, distance: 72.4
click at [107, 190] on div "Loading... Office Loading... Reception Loading... Mailroom - Elevator Lobby Loa…" at bounding box center [220, 128] width 440 height 224
